Goal: Task Accomplishment & Management: Manage account settings

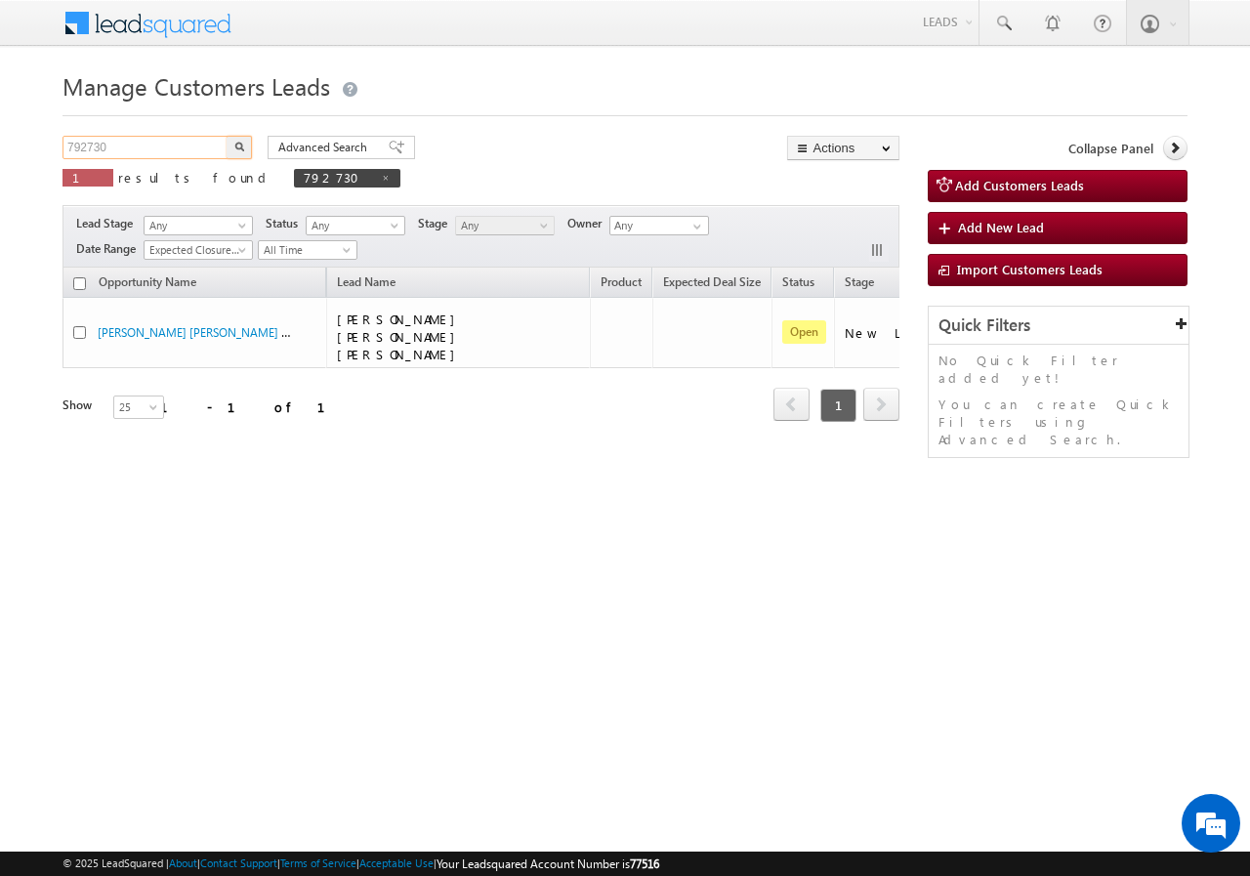
click at [149, 157] on input "792730" at bounding box center [145, 147] width 167 height 23
paste input "812276"
type input "812276"
click at [227, 145] on button "button" at bounding box center [239, 147] width 25 height 23
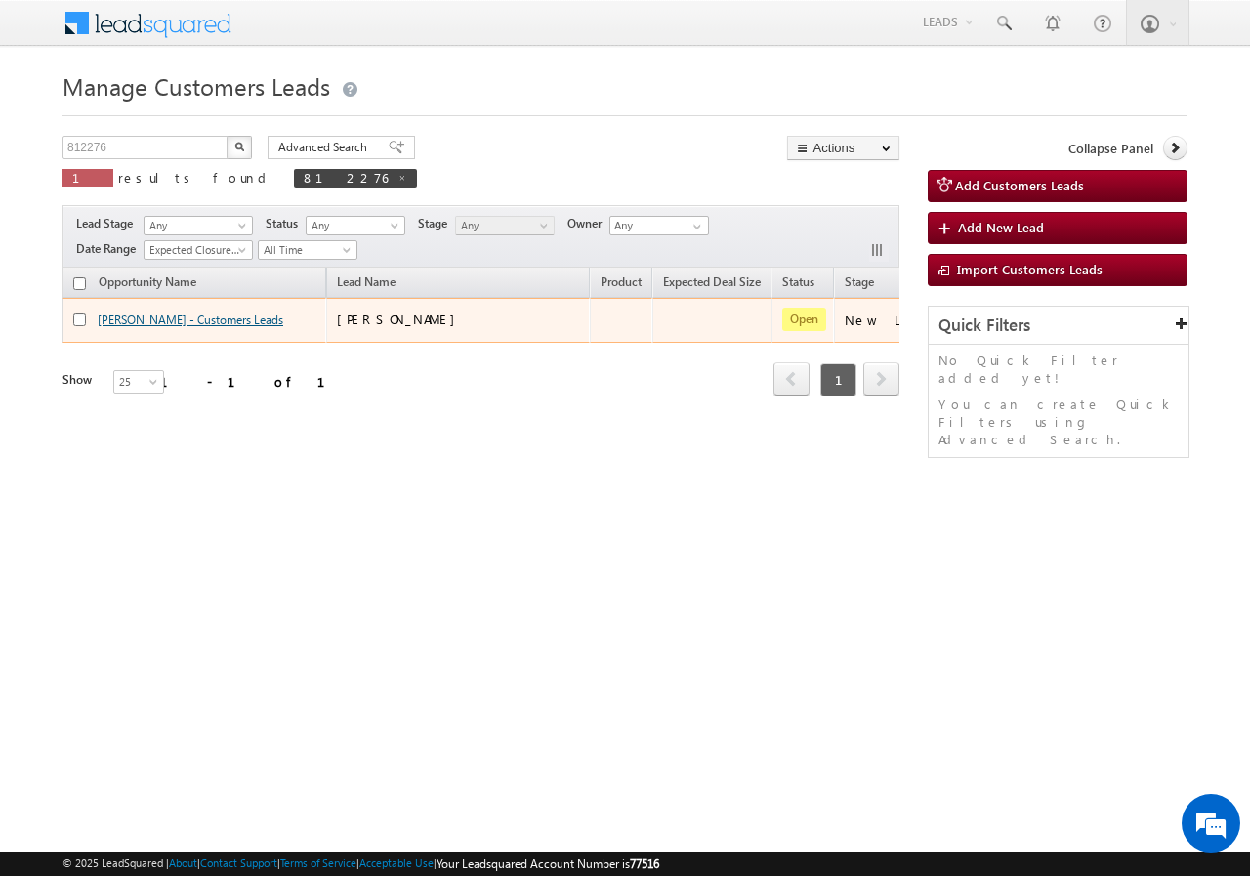
click at [137, 318] on link "[PERSON_NAME] - Customers Leads" at bounding box center [191, 319] width 186 height 15
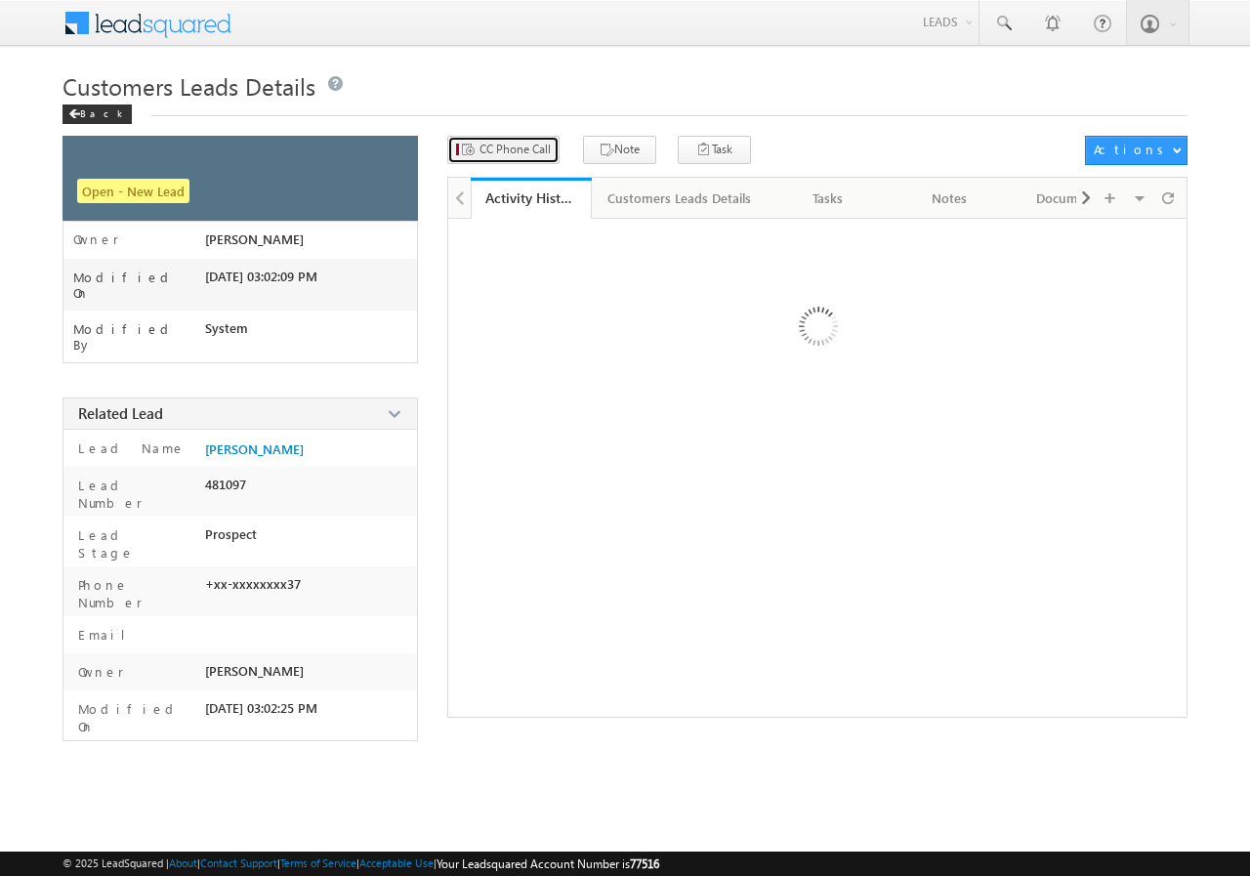
click at [518, 145] on span "CC Phone Call" at bounding box center [514, 150] width 71 height 18
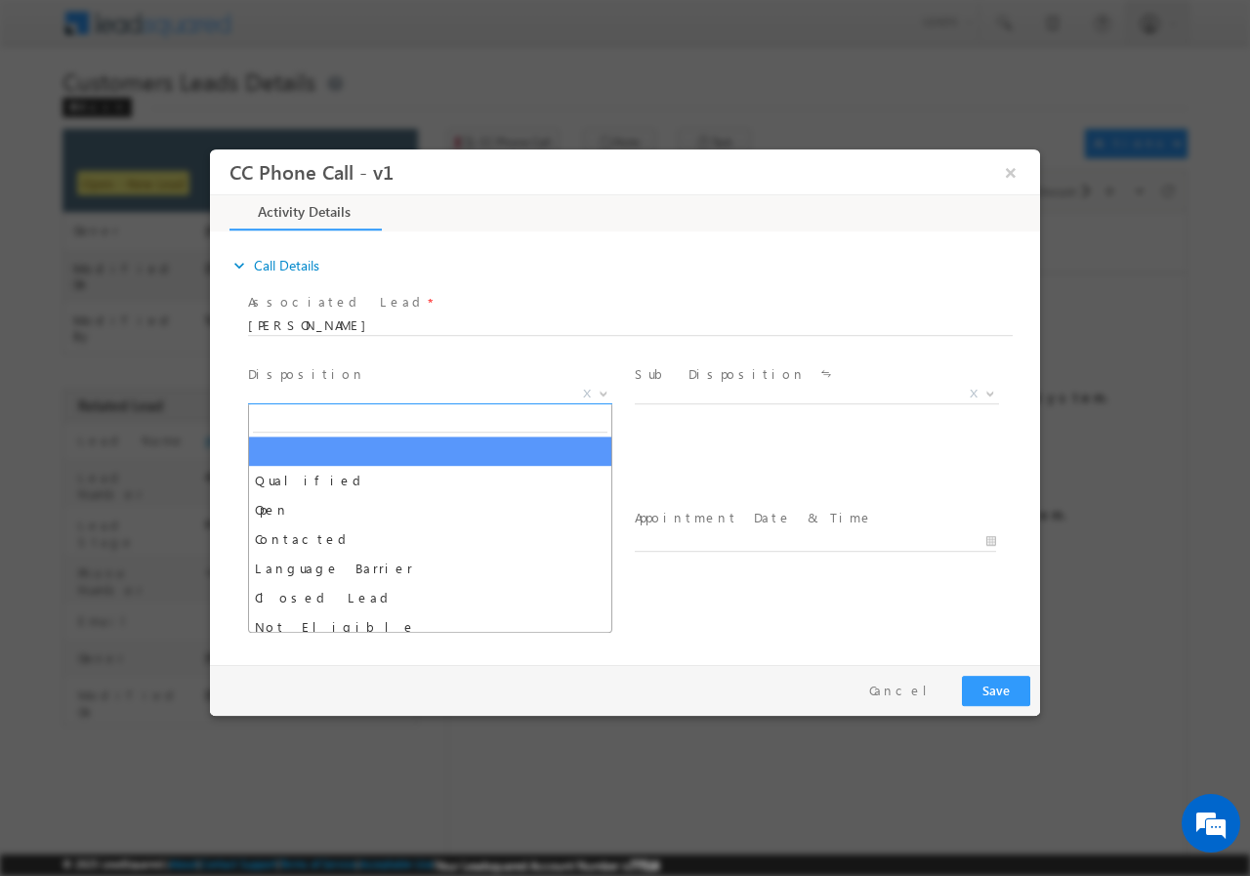
click at [365, 390] on span "X" at bounding box center [430, 394] width 364 height 20
select select "akash.kumar1@sgrlimited.in"
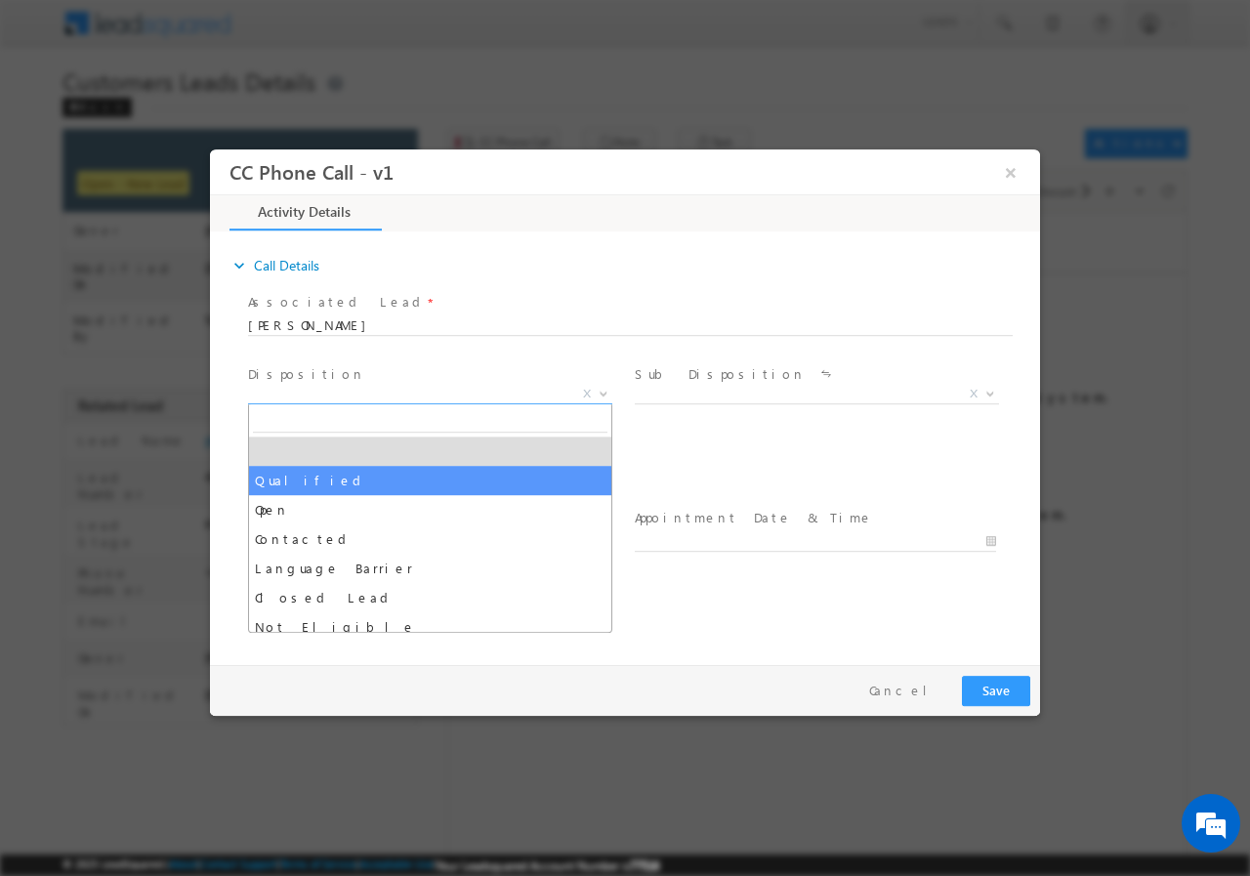
select select "Qualified"
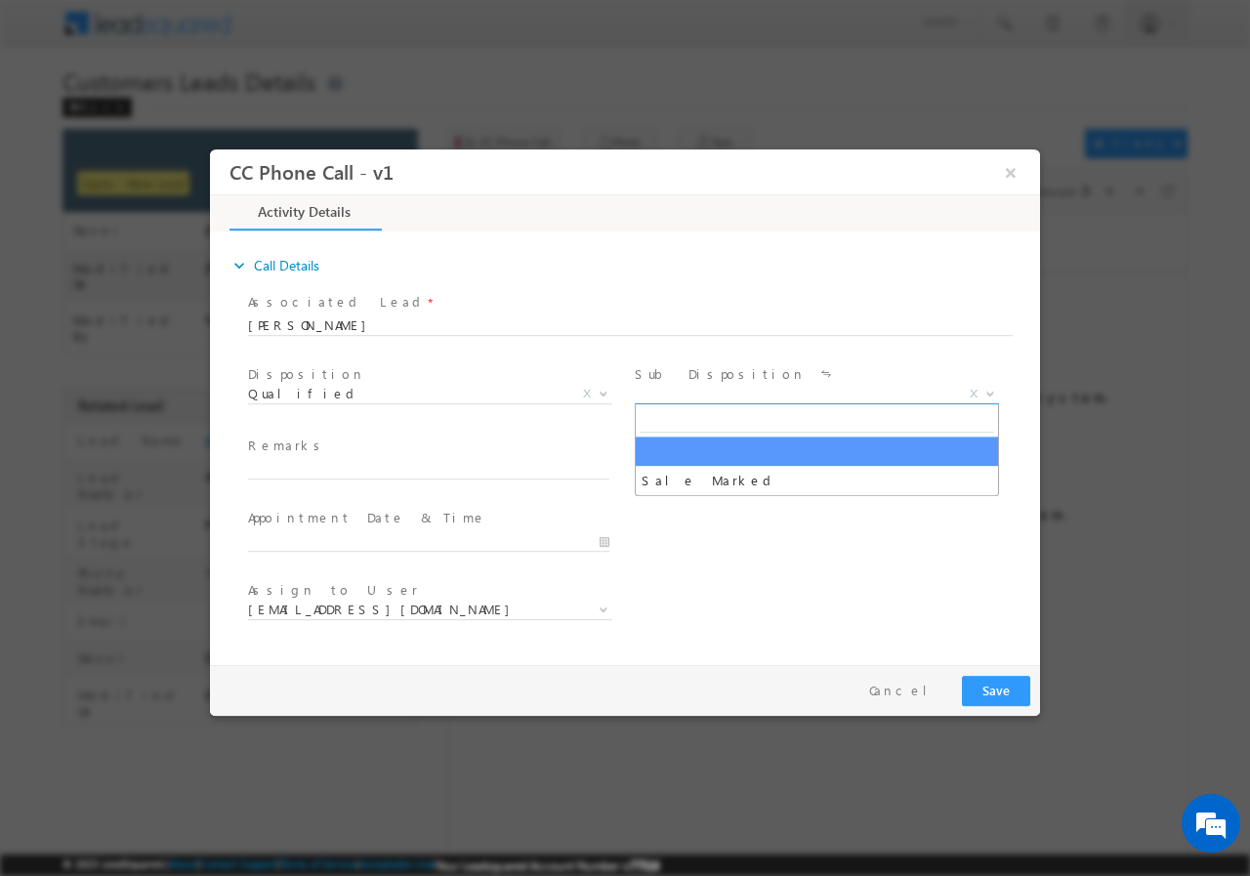
click at [687, 390] on span "X" at bounding box center [817, 394] width 364 height 20
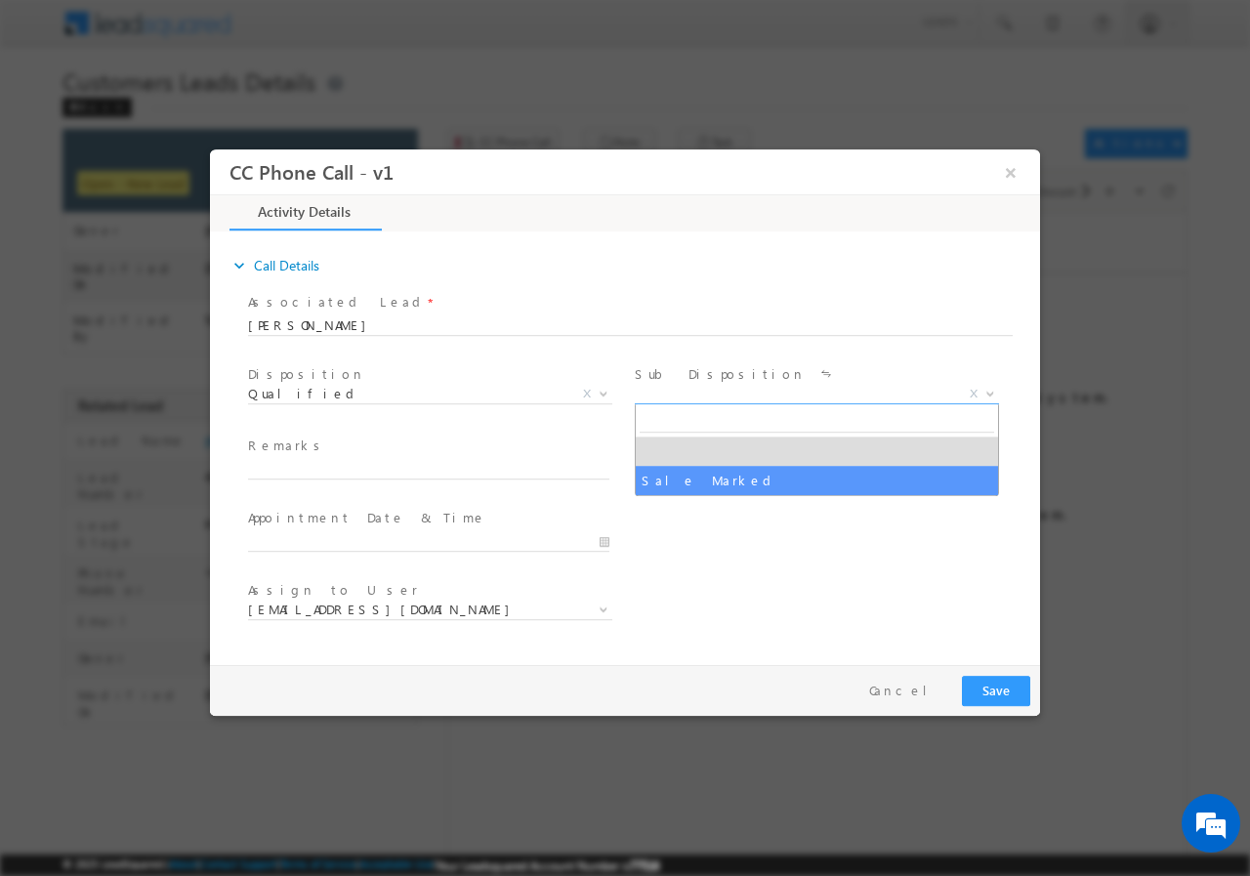
select select "Sale Marked"
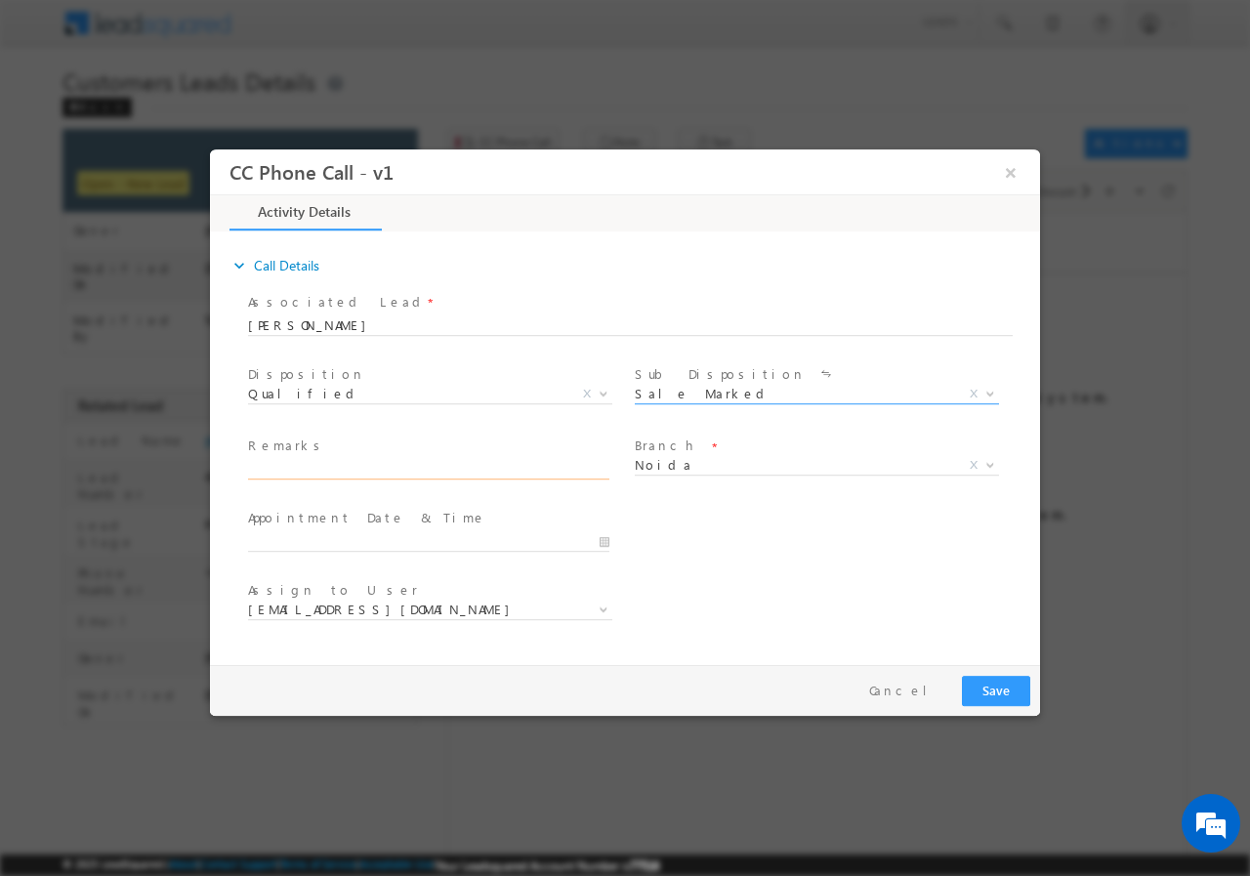
click at [399, 477] on input "text" at bounding box center [428, 469] width 361 height 20
paste input "812276//VB_Interested//SUNIL GAUTAM//8368469437// BT+TOPUP(LAP)// loan req-10+/…"
type input "812276//VB_Interested//SUNIL GAUTAM//8368469437// BT+TOPUP(LAP)// loan req-10+/…"
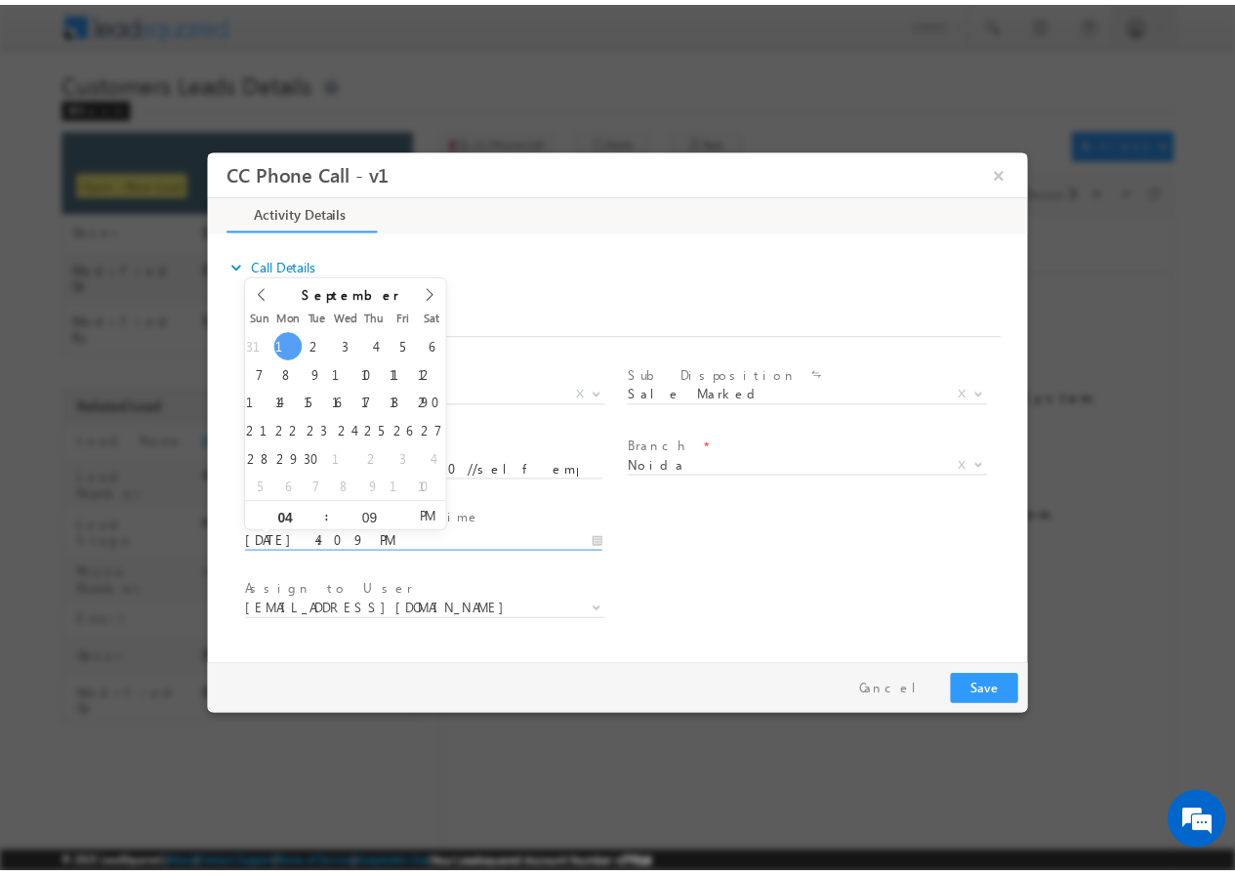
scroll to position [0, 0]
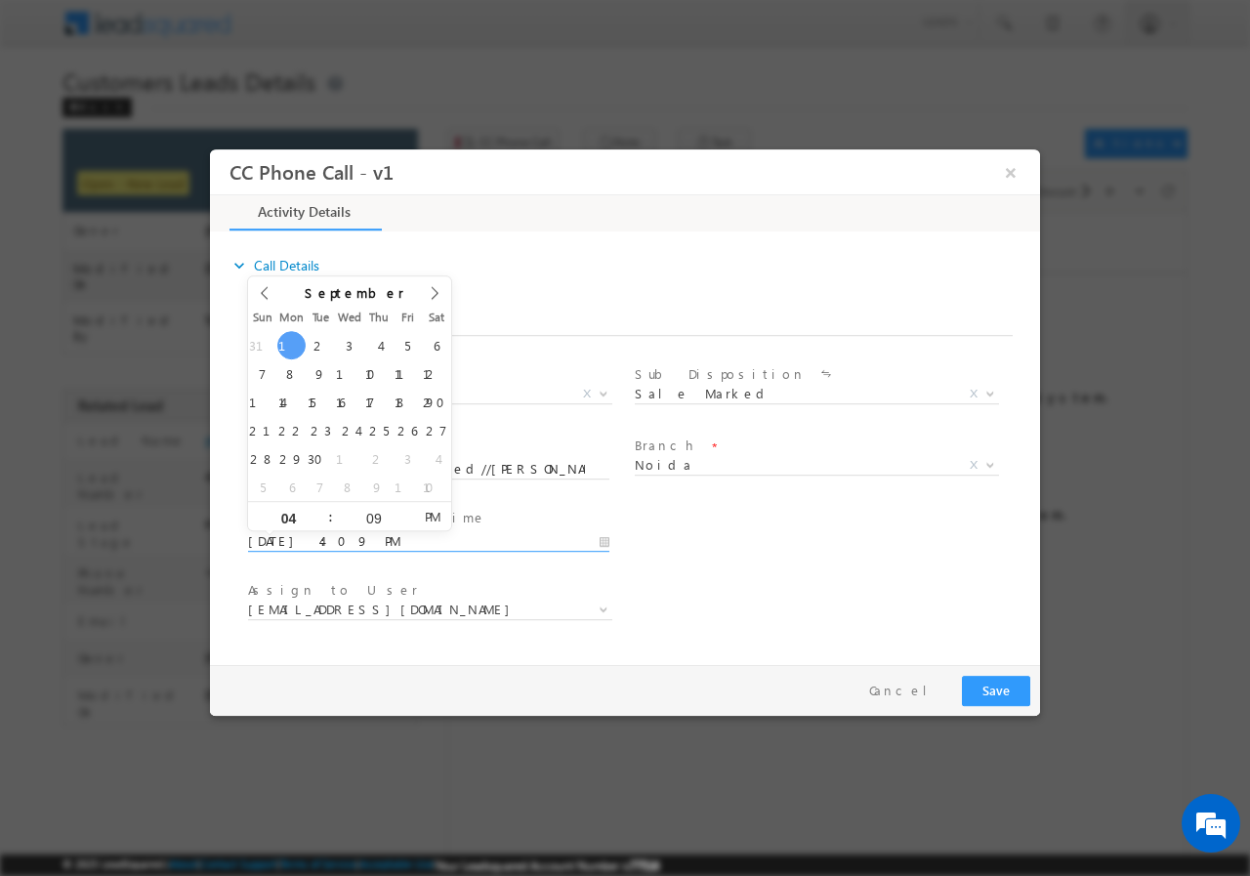
click at [603, 539] on input "09/01/2025 4:09 PM" at bounding box center [428, 541] width 361 height 20
type input "09/01/2025 5:09 PM"
type input "05"
click at [323, 507] on span at bounding box center [322, 508] width 14 height 15
type input "09/01/2025 6:09 PM"
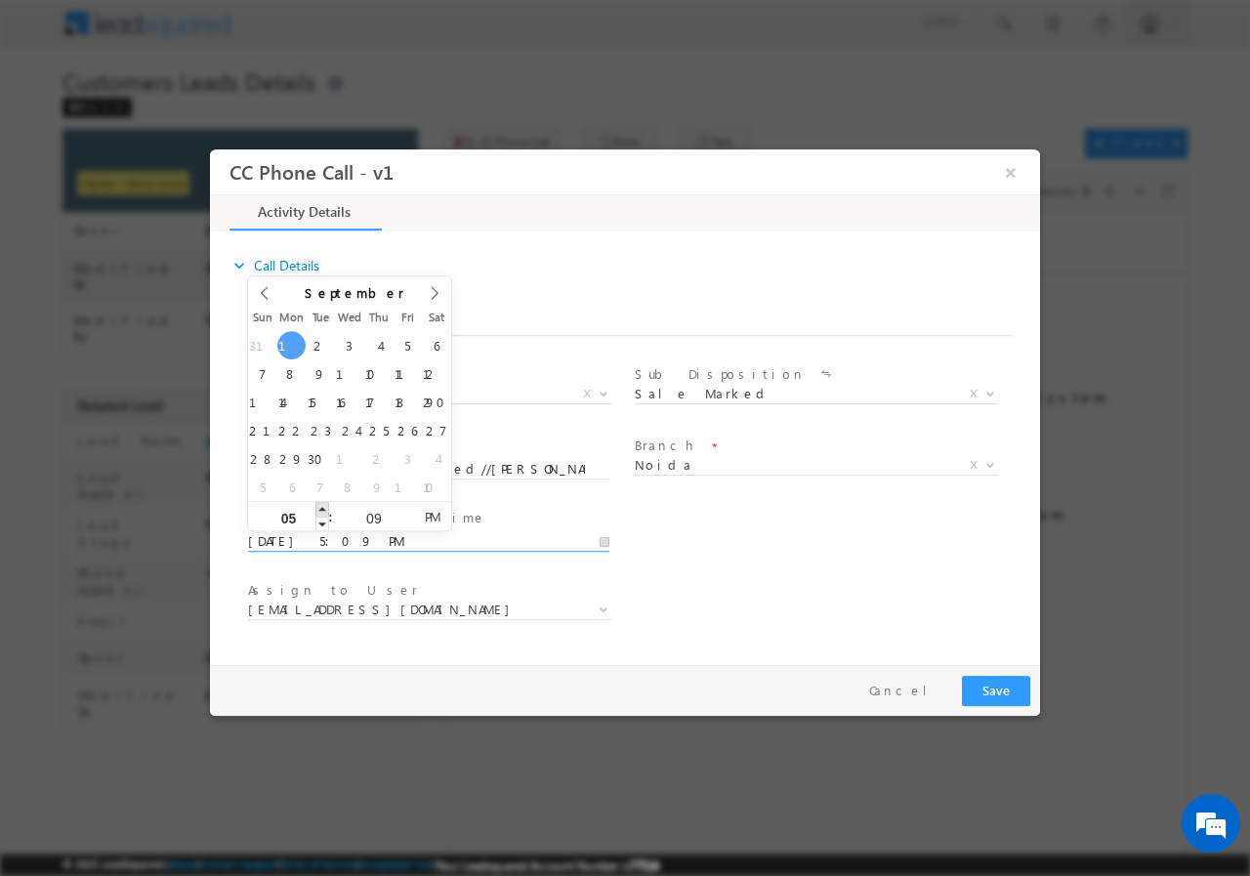
type input "06"
click at [323, 507] on span at bounding box center [322, 508] width 14 height 15
type input "09/01/2025 7:09 PM"
type input "07"
click at [322, 507] on span at bounding box center [322, 508] width 14 height 15
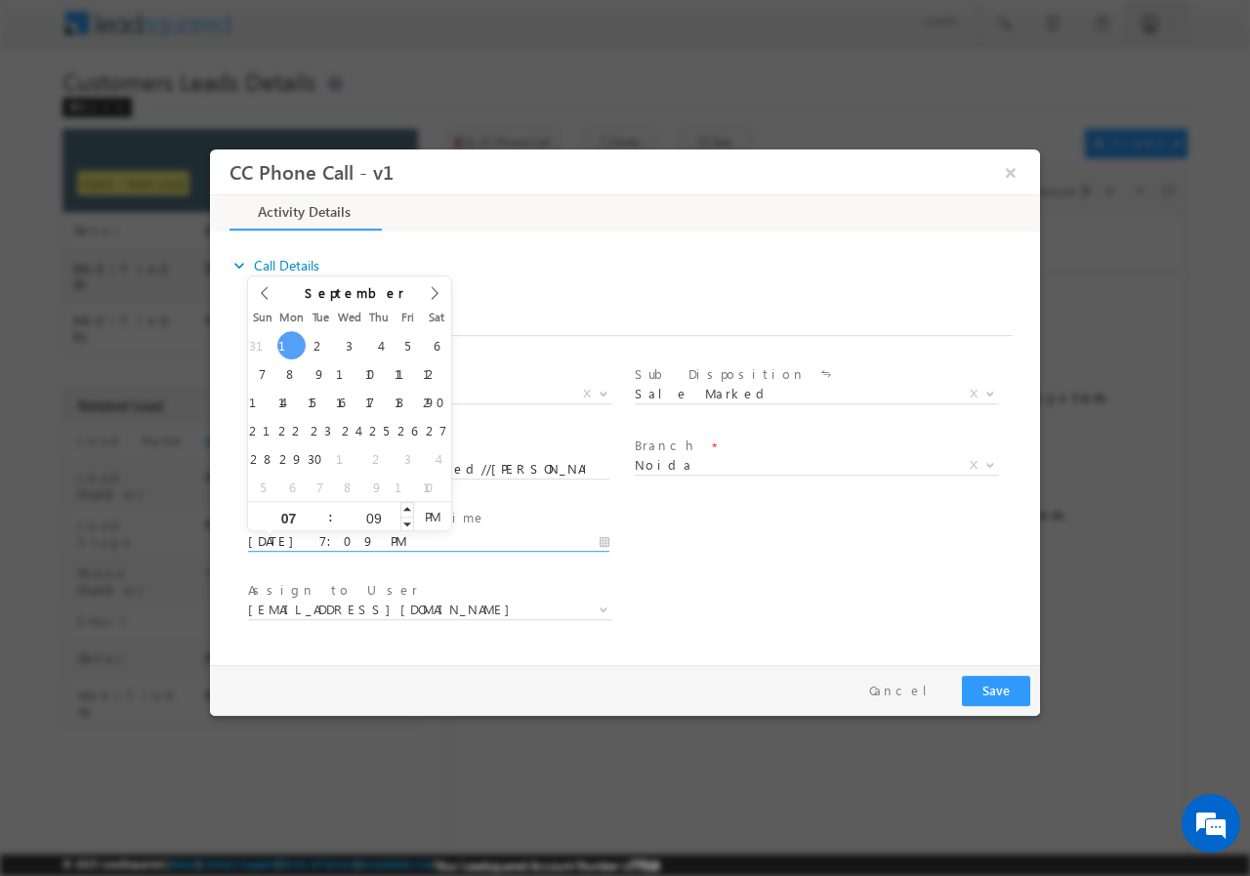
click at [379, 515] on input "09" at bounding box center [373, 517] width 81 height 13
type input "00"
type input "09/01/2025 7:00 PM"
click at [851, 564] on div "User Branch * Appointment Date & Time * 09/01/2025 7:00 PM" at bounding box center [642, 539] width 796 height 72
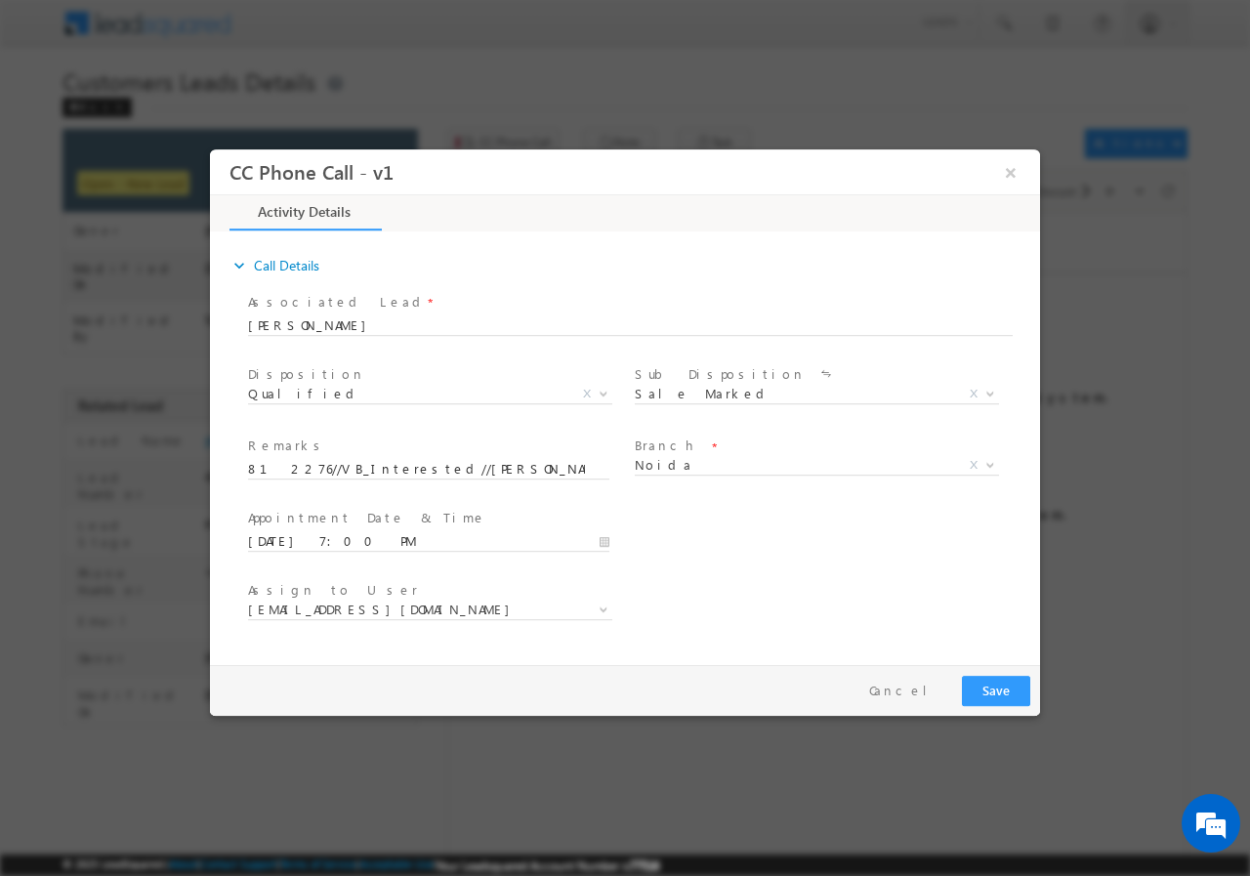
click at [431, 617] on span "akash.kumar1@sgrlimited.in dharmendra.pandit@sgrlimited.in nisha.thapa@sgrlimit…" at bounding box center [437, 611] width 379 height 23
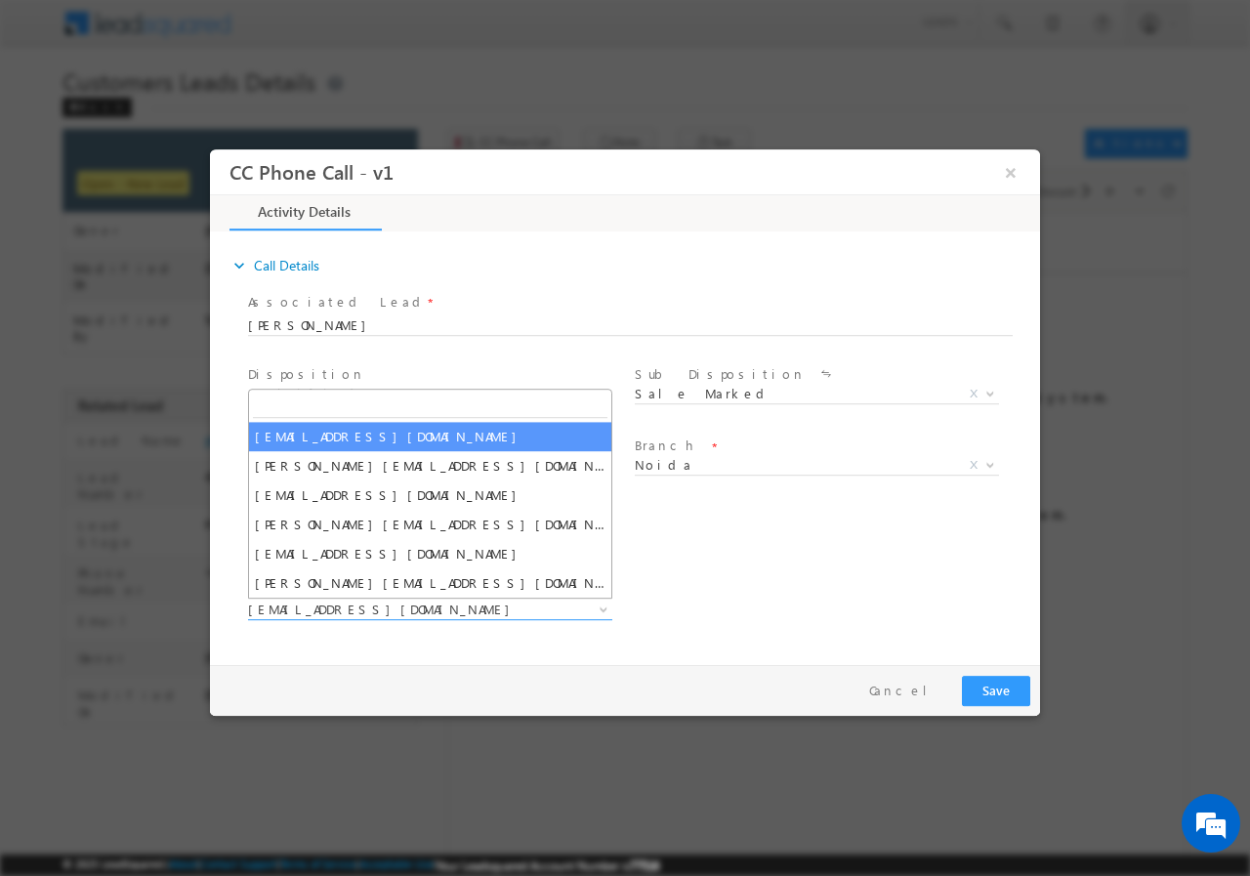
type input "[EMAIL_ADDRESS][DOMAIN_NAME]"
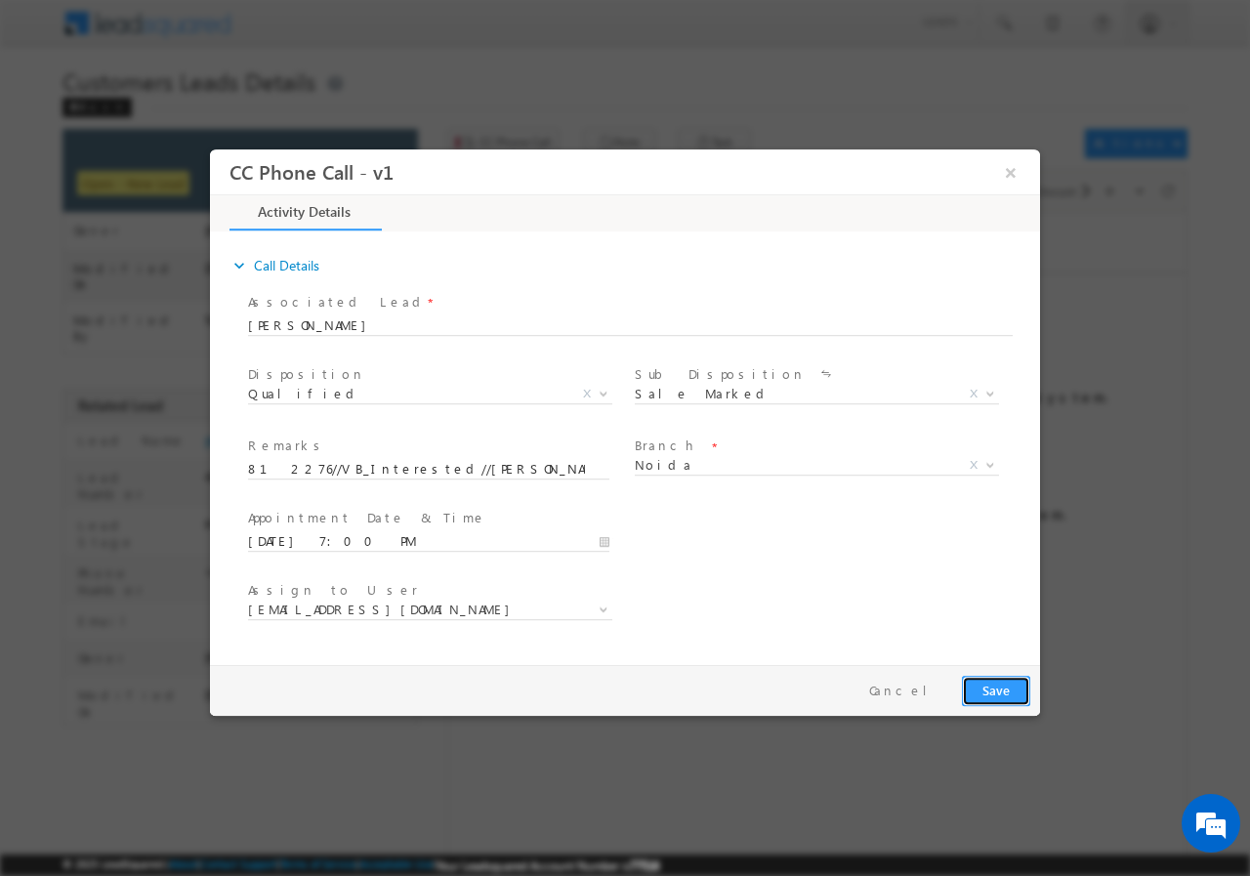
click at [989, 690] on button "Save" at bounding box center [996, 690] width 68 height 30
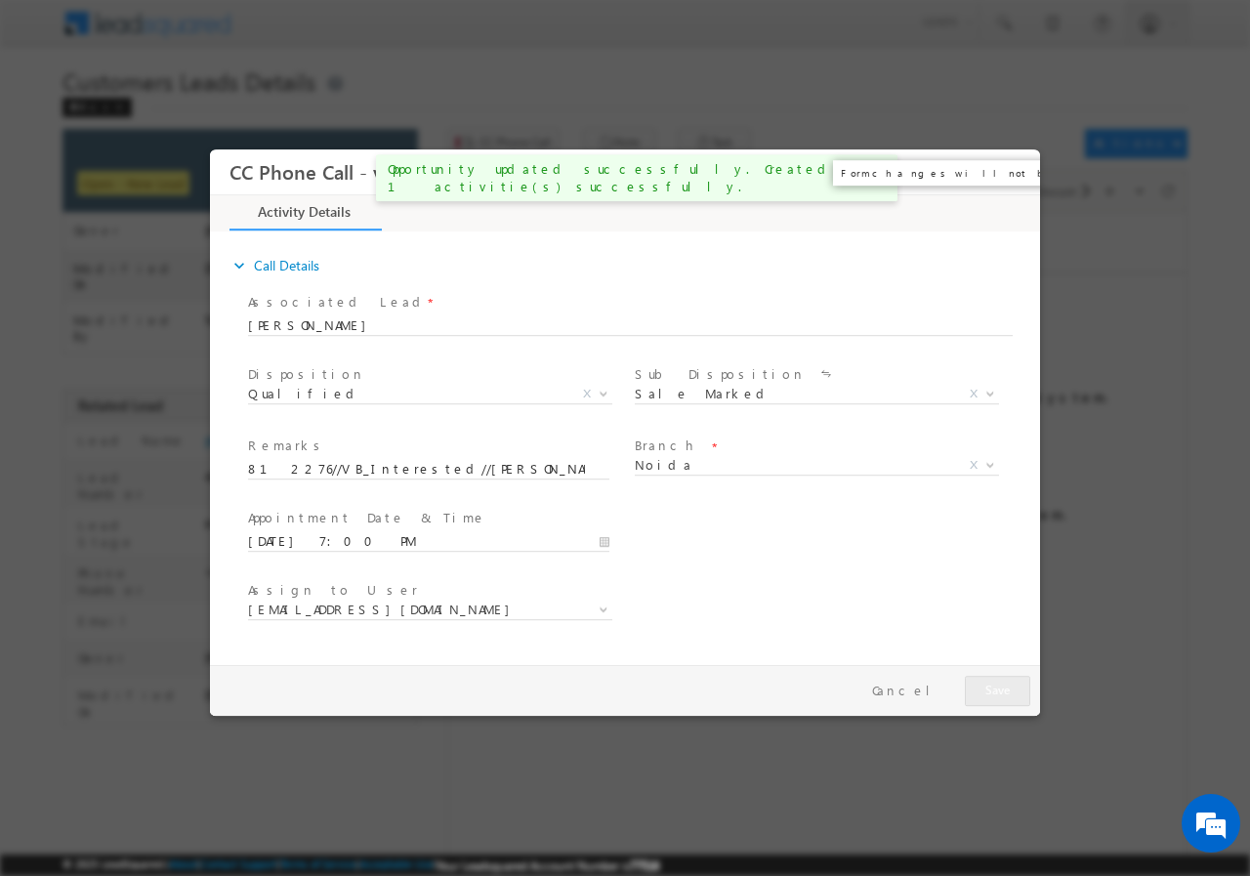
click at [1015, 175] on button "×" at bounding box center [1010, 171] width 33 height 36
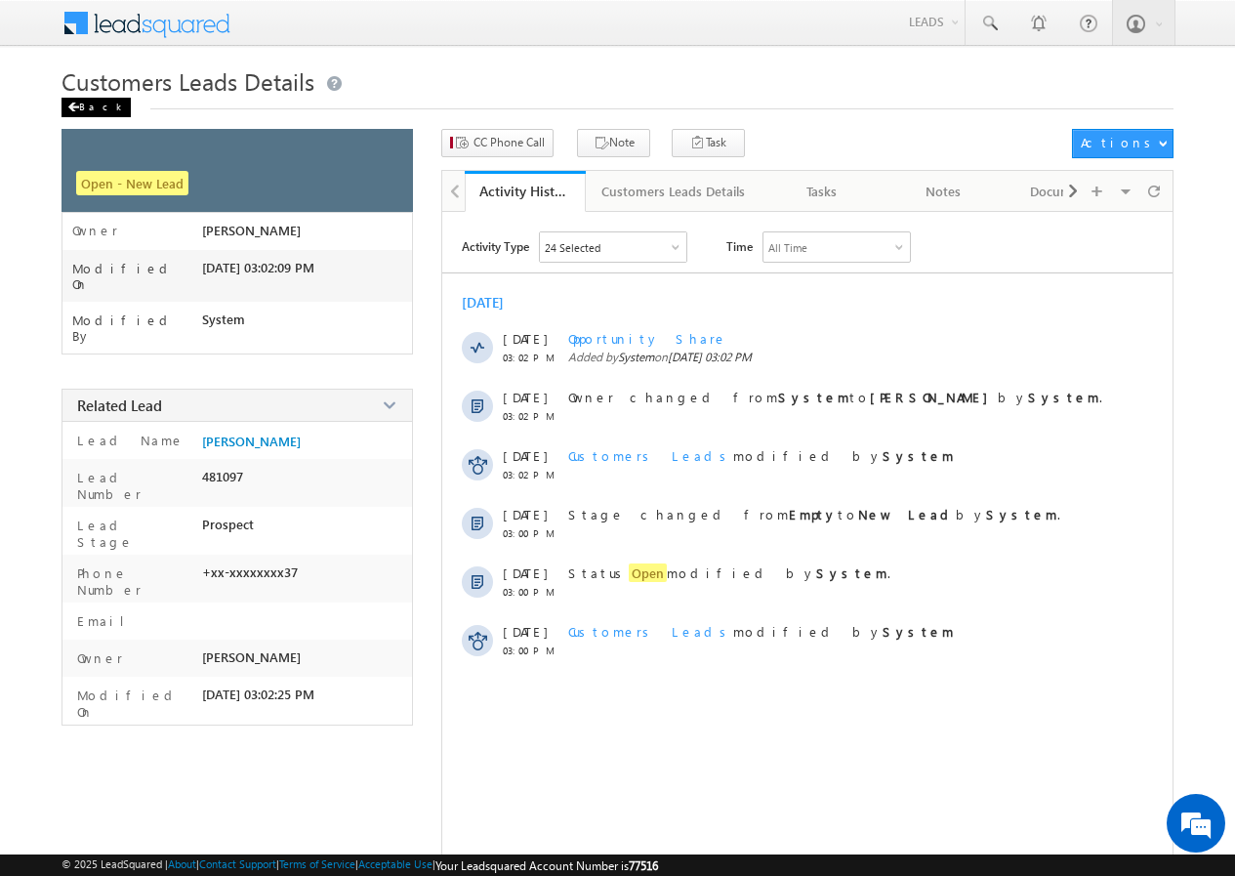
click at [103, 110] on div "Back" at bounding box center [96, 108] width 69 height 20
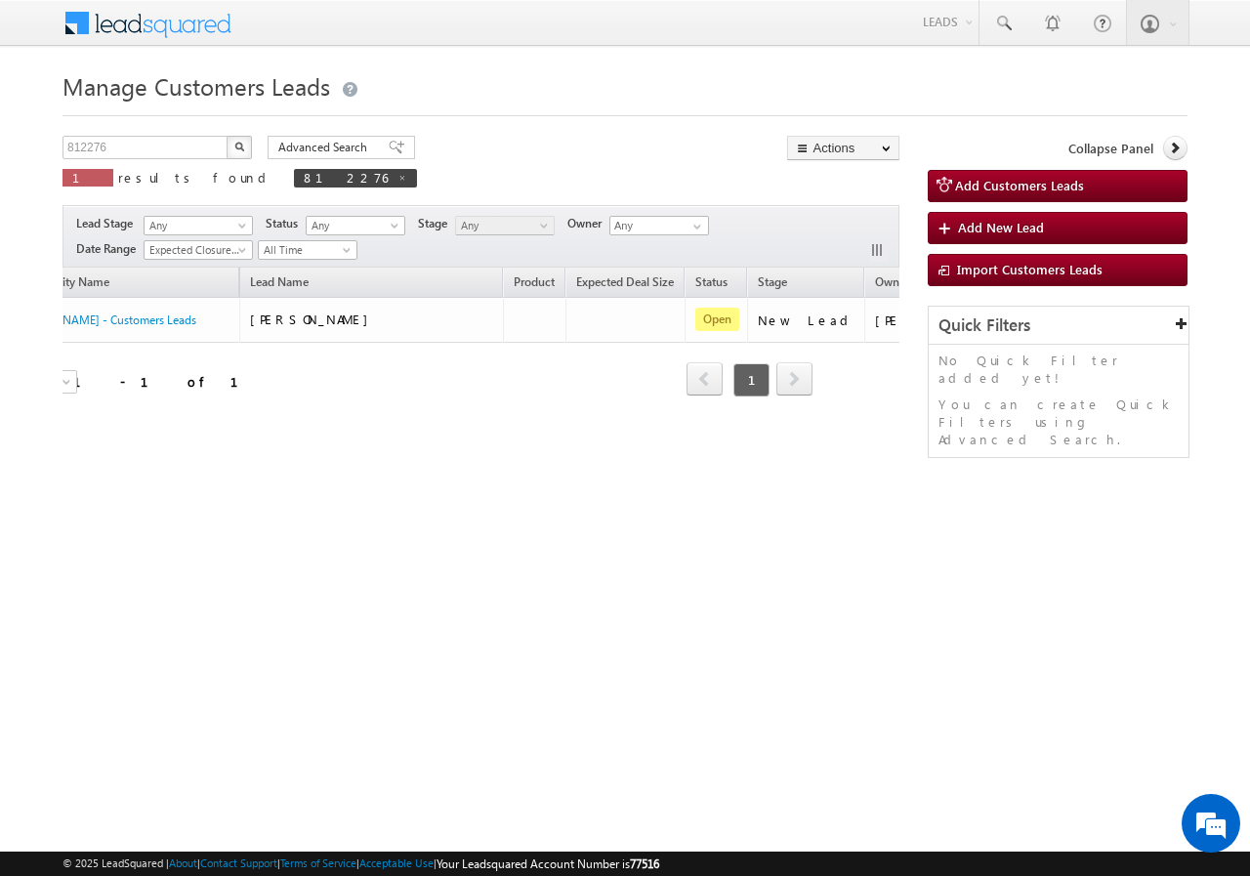
scroll to position [0, 184]
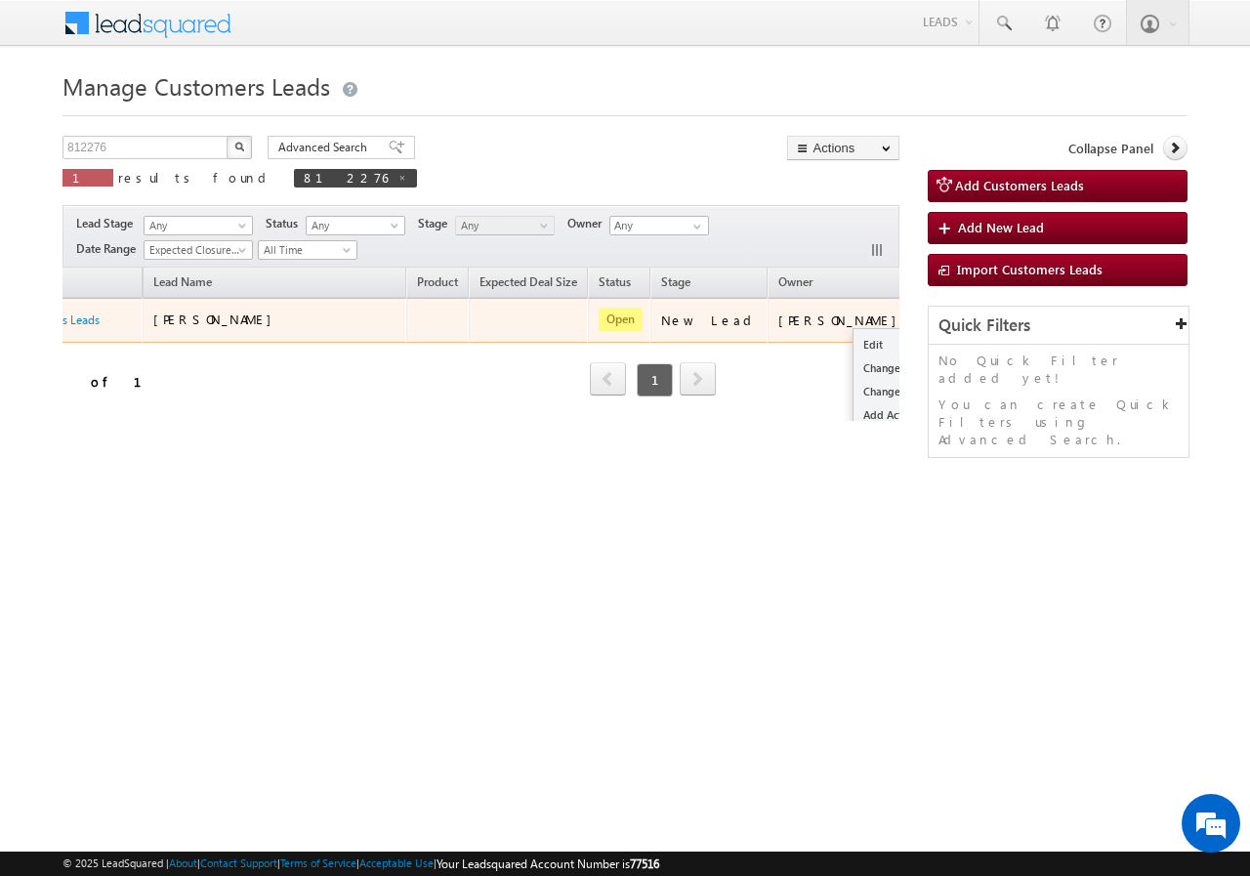
click at [931, 317] on button "button" at bounding box center [941, 320] width 20 height 20
click at [853, 346] on link "Edit" at bounding box center [902, 344] width 98 height 23
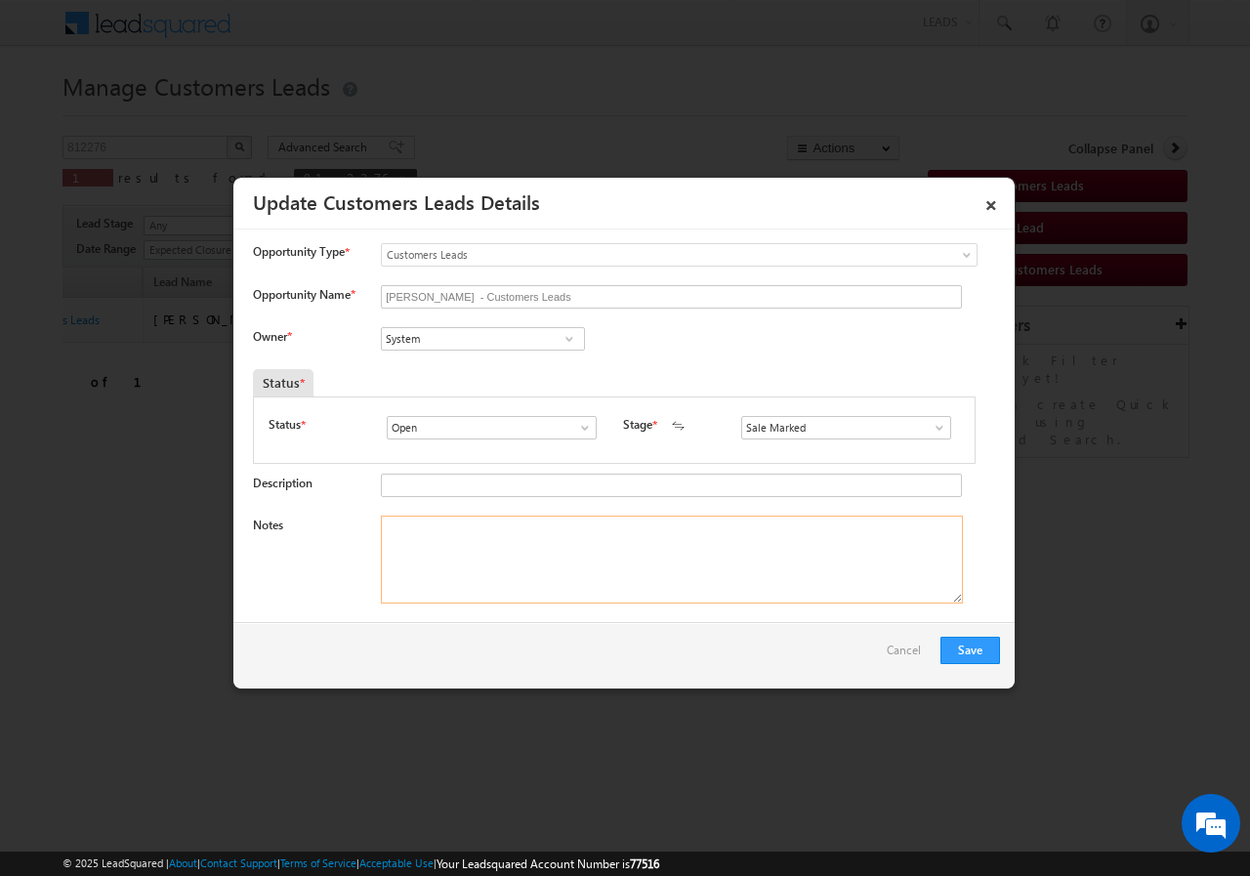
click at [481, 550] on textarea "Notes" at bounding box center [672, 560] width 582 height 88
click at [450, 346] on input "System" at bounding box center [483, 338] width 204 height 23
paste input "[EMAIL_ADDRESS][DOMAIN_NAME]"
click at [426, 365] on link "[PERSON_NAME] [EMAIL_ADDRESS][DOMAIN_NAME]" at bounding box center [483, 369] width 204 height 37
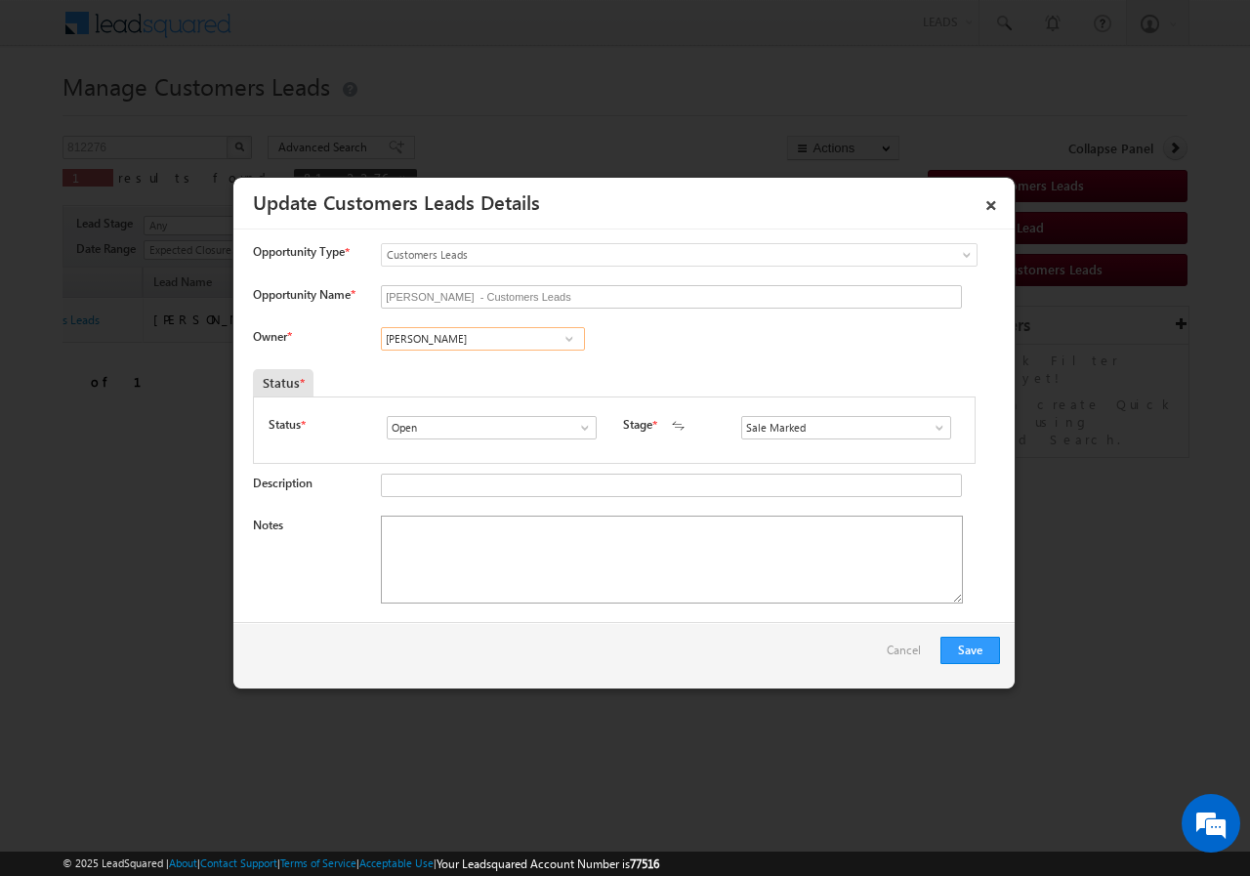
type input "[PERSON_NAME]"
click at [454, 546] on textarea "Notes" at bounding box center [672, 560] width 582 height 88
click at [480, 560] on textarea "Notes" at bounding box center [672, 560] width 582 height 88
paste textarea "812276//VB_Interested//[PERSON_NAME]//8368469437// BT+TOPUP(LAP)// loan req-10+…"
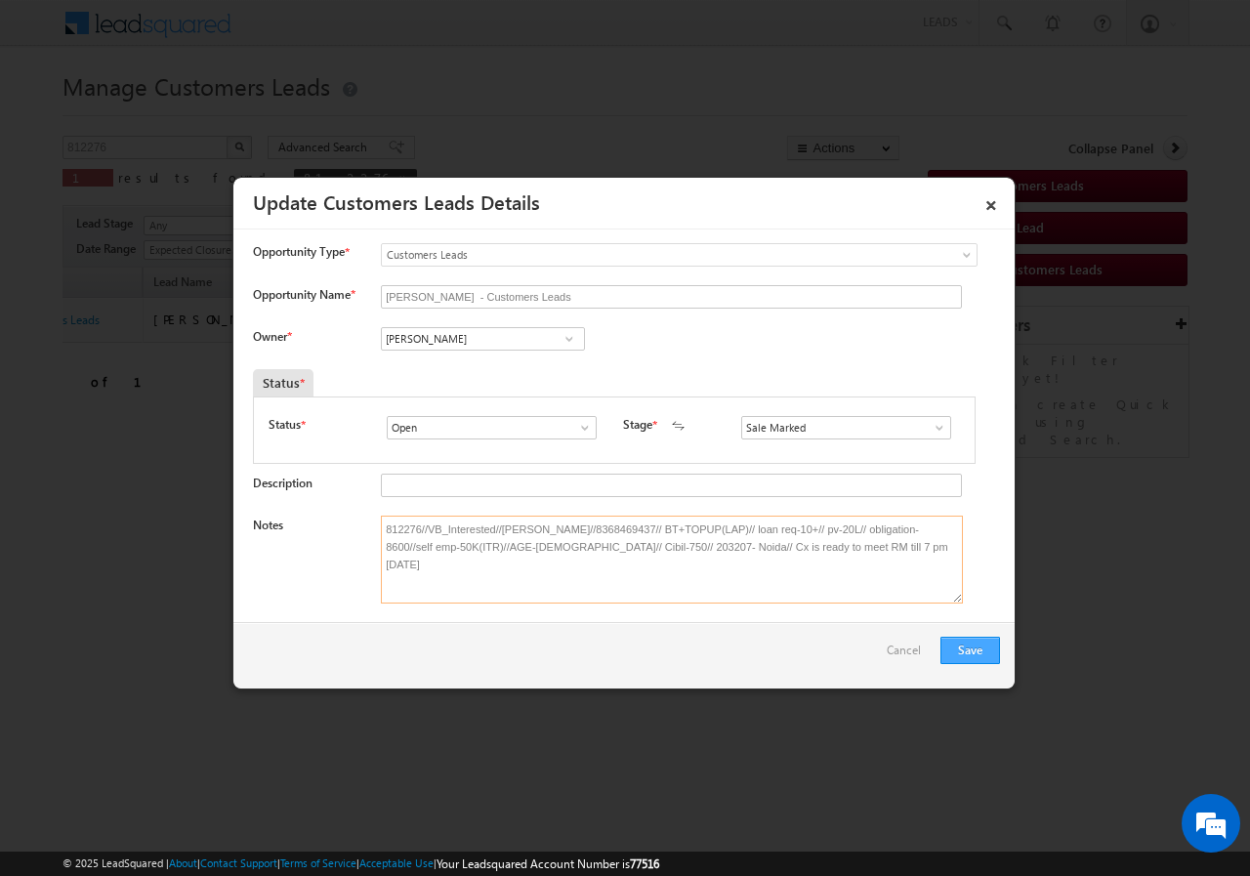
type textarea "812276//VB_Interested//[PERSON_NAME]//8368469437// BT+TOPUP(LAP)// loan req-10+…"
click at [965, 646] on button "Save" at bounding box center [970, 650] width 60 height 27
